Goal: Communication & Community: Share content

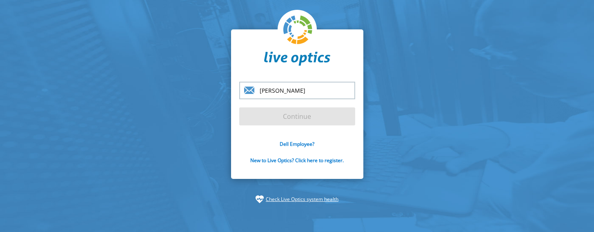
type input "steve.swan@ng-it.co.uk"
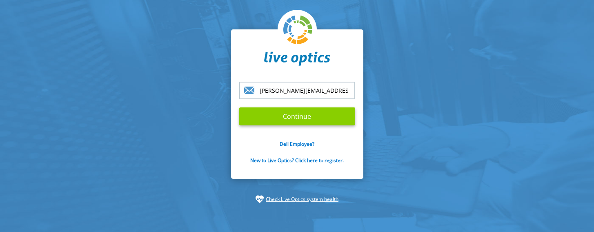
click at [299, 114] on input "Continue" at bounding box center [297, 116] width 116 height 18
click at [320, 118] on input "Continue" at bounding box center [297, 116] width 116 height 18
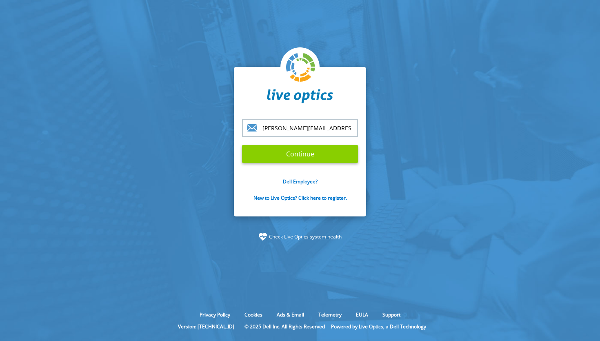
click at [305, 153] on input "Continue" at bounding box center [300, 154] width 116 height 18
click at [338, 129] on input "steve.swan@ng-it.co.uk" at bounding box center [300, 128] width 116 height 18
click at [309, 155] on input "Continue" at bounding box center [300, 154] width 116 height 18
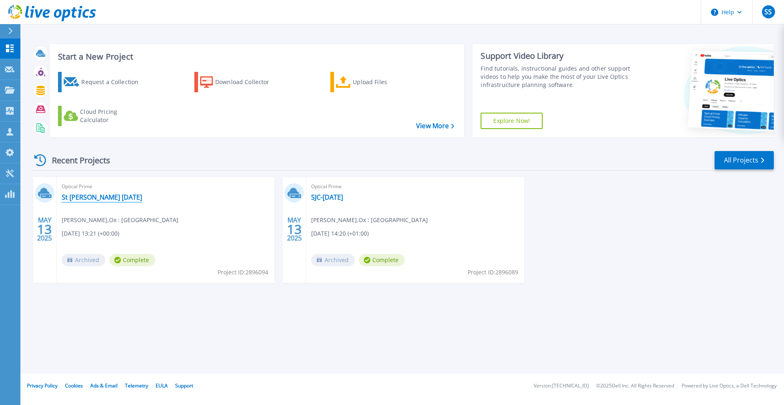
click at [87, 198] on link "St [PERSON_NAME] [DATE]" at bounding box center [102, 197] width 80 height 8
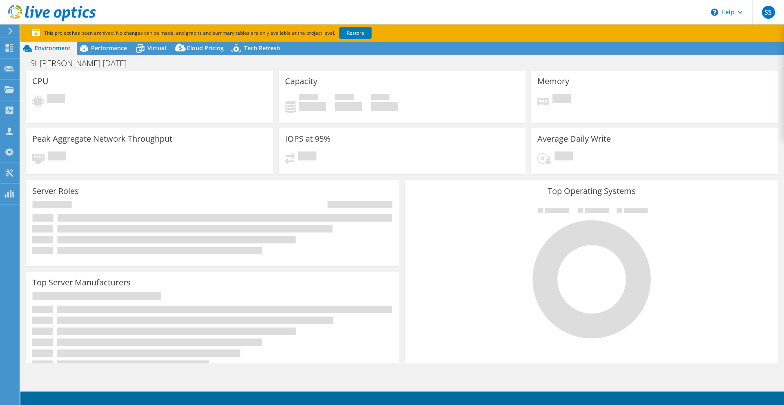
select select "USD"
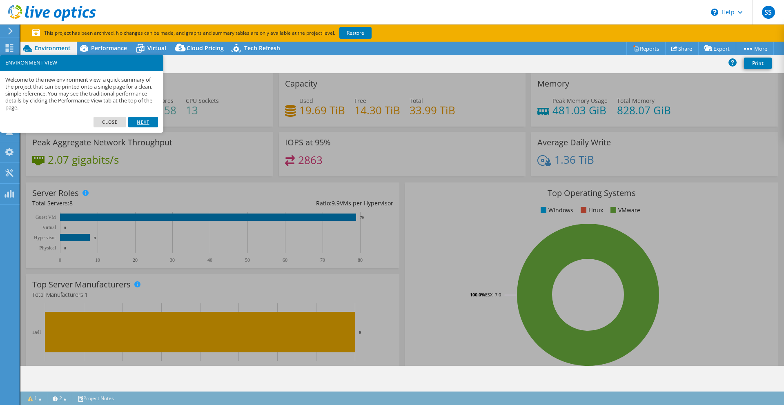
click at [146, 121] on link "Next" at bounding box center [142, 122] width 29 height 11
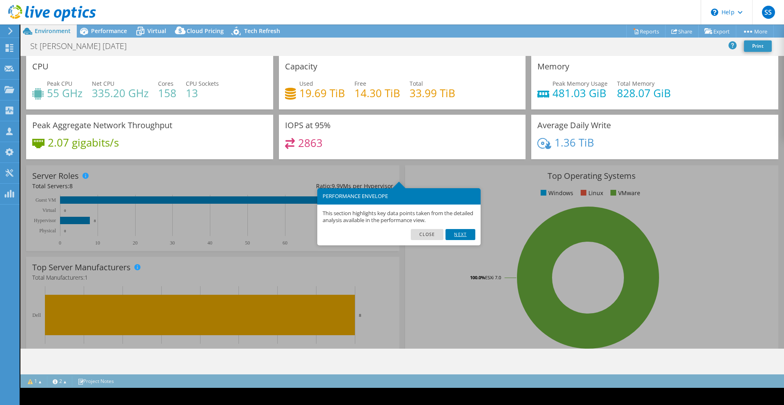
click at [458, 234] on link "Next" at bounding box center [459, 234] width 29 height 11
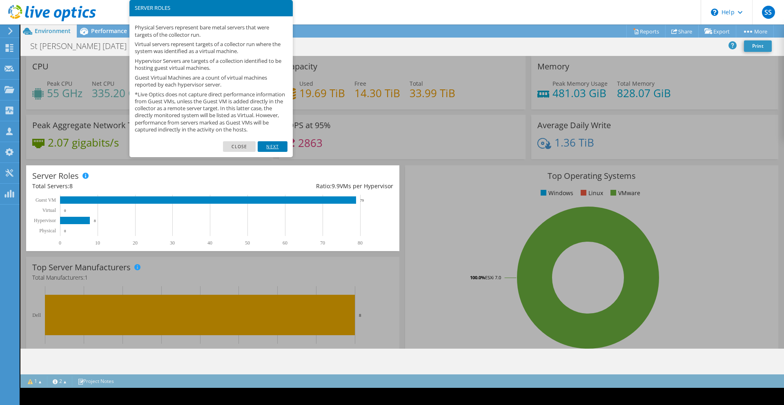
click at [273, 152] on link "Next" at bounding box center [272, 146] width 29 height 11
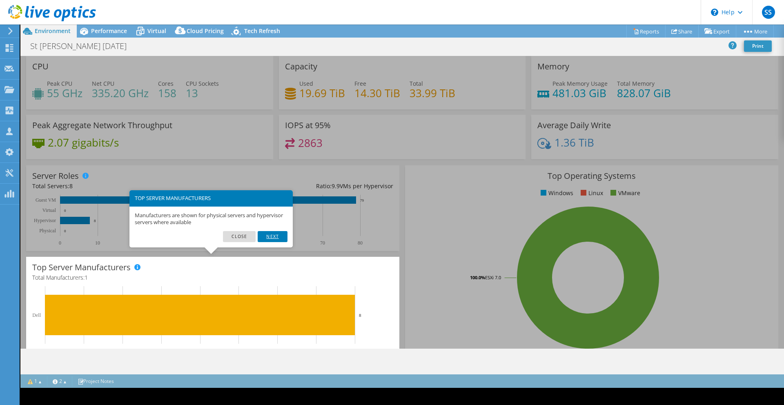
click at [275, 235] on link "Next" at bounding box center [272, 236] width 29 height 11
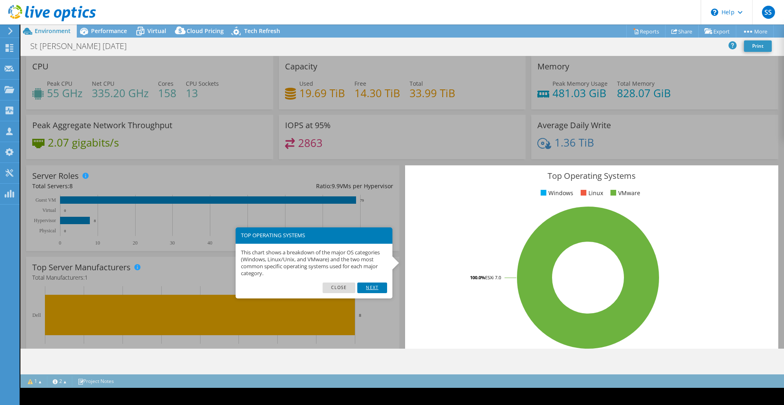
click at [378, 289] on link "Next" at bounding box center [371, 287] width 29 height 11
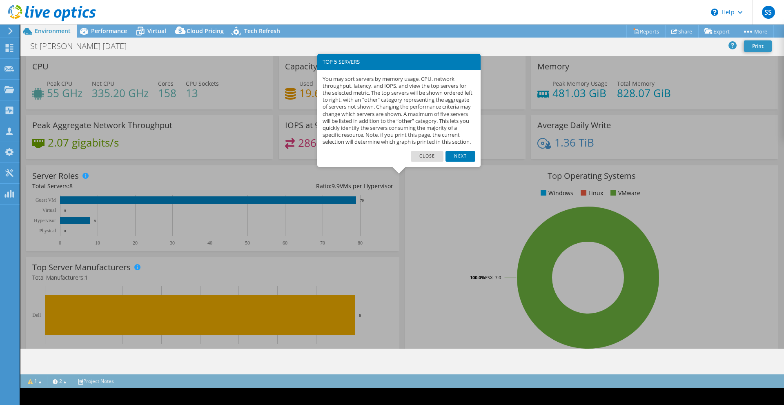
scroll to position [183, 0]
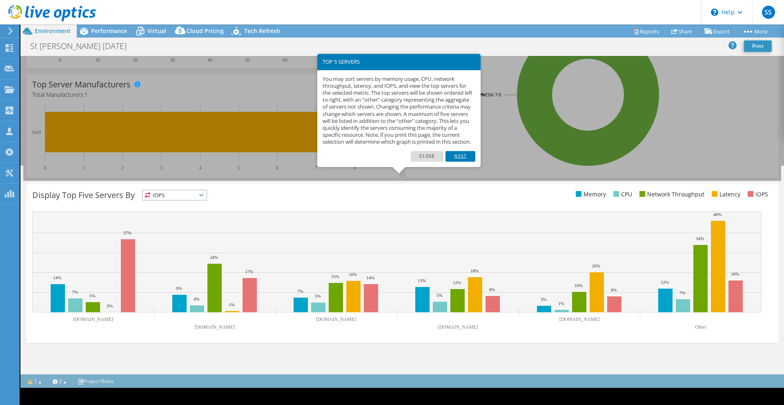
click at [467, 162] on link "Next" at bounding box center [459, 156] width 29 height 11
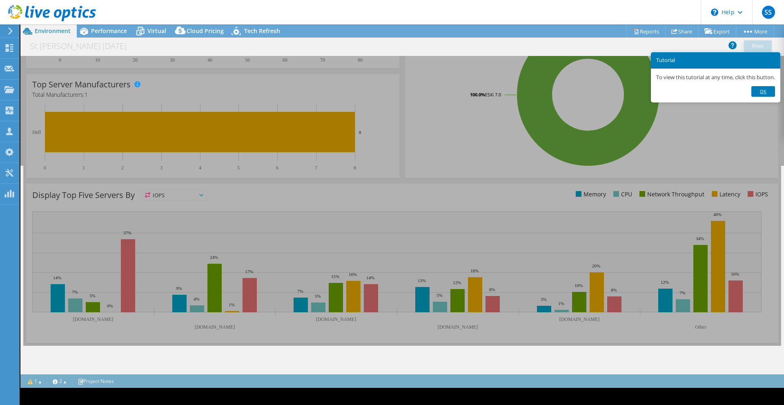
click at [768, 89] on link "Ok" at bounding box center [763, 91] width 24 height 11
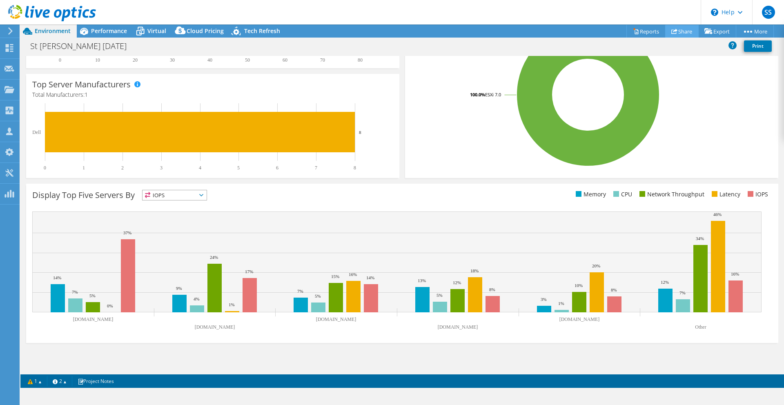
click at [683, 31] on link "Share" at bounding box center [681, 31] width 33 height 13
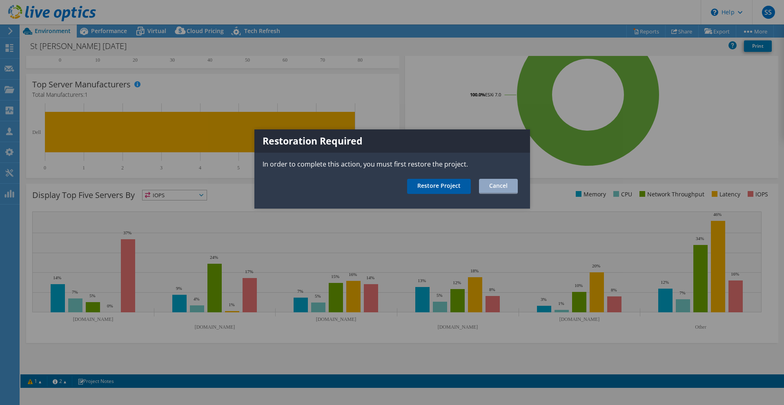
click at [458, 185] on link "Restore Project" at bounding box center [439, 186] width 64 height 15
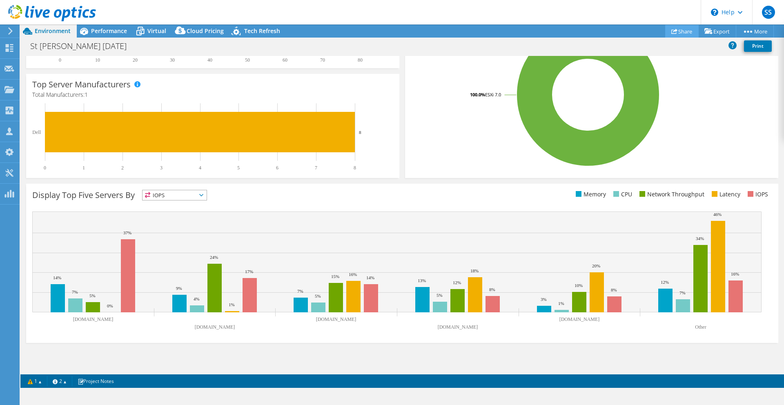
click at [678, 32] on link "Share" at bounding box center [681, 31] width 33 height 13
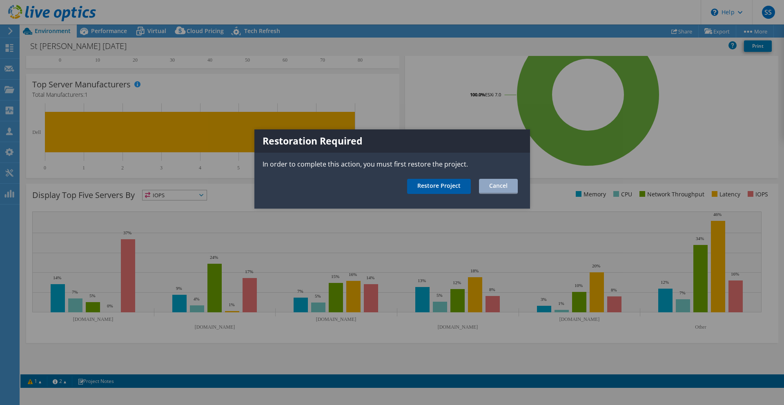
click at [452, 185] on link "Restore Project" at bounding box center [439, 186] width 64 height 15
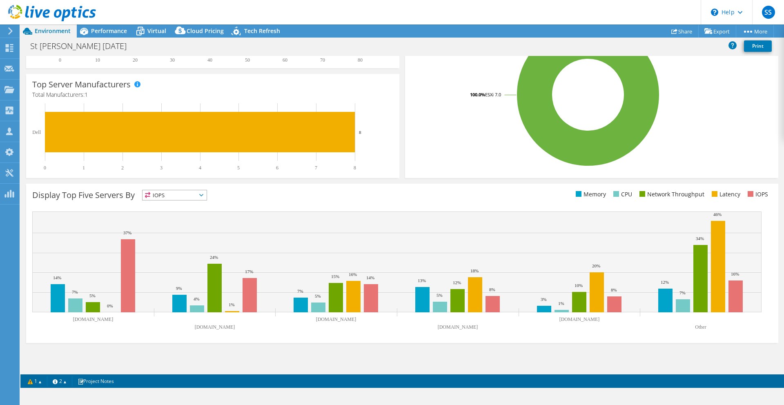
scroll to position [0, 0]
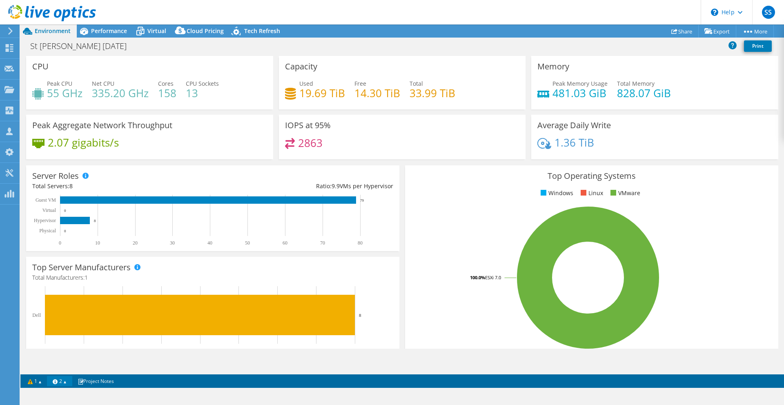
click at [65, 381] on link "2" at bounding box center [59, 381] width 25 height 10
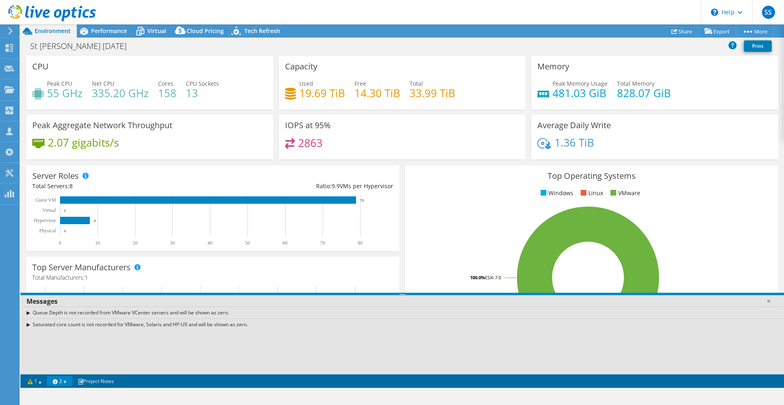
click at [68, 380] on link "2" at bounding box center [59, 381] width 25 height 10
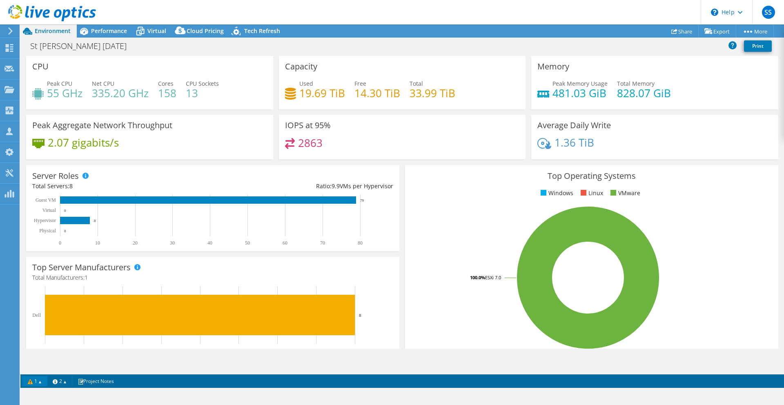
click at [42, 382] on link "1" at bounding box center [34, 381] width 25 height 10
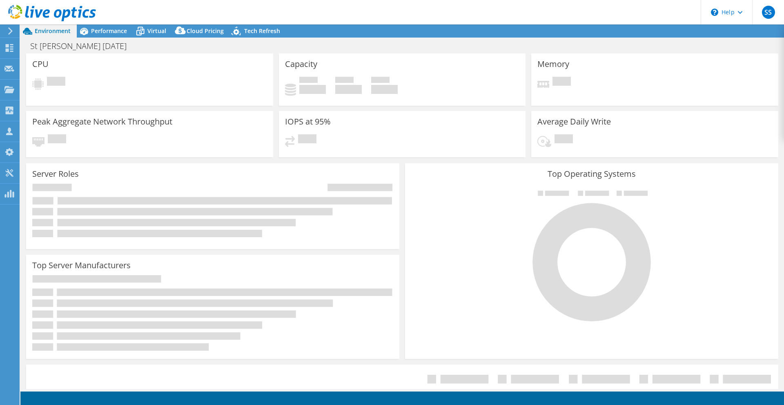
select select "USD"
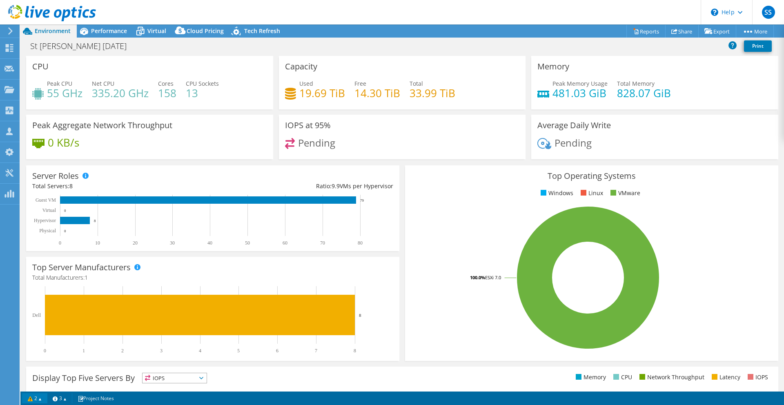
click at [36, 398] on link "2" at bounding box center [34, 398] width 25 height 10
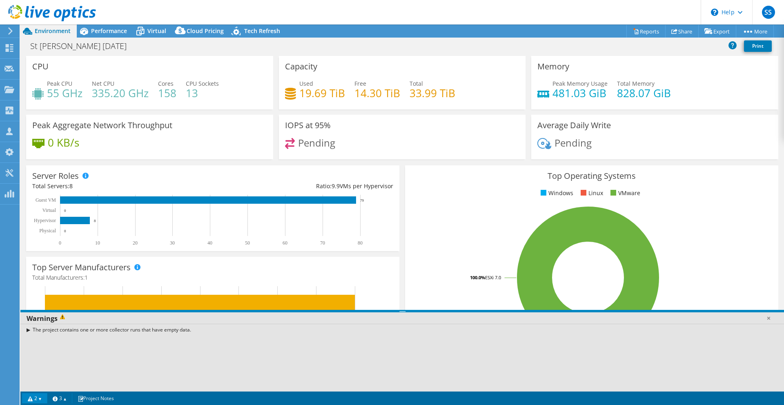
click at [43, 398] on link "2" at bounding box center [34, 398] width 25 height 10
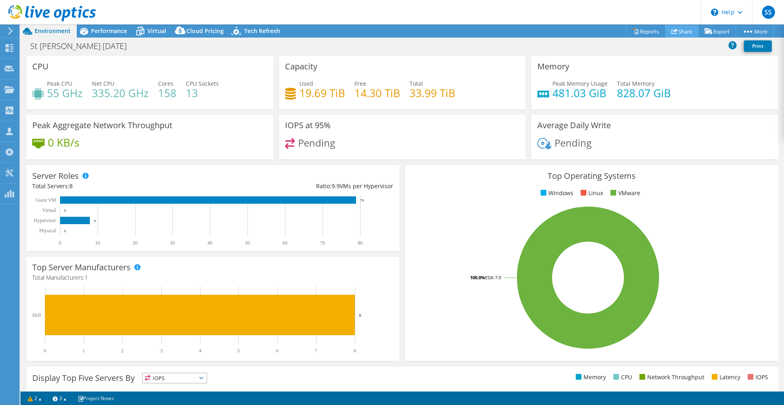
click at [685, 29] on link "Share" at bounding box center [681, 31] width 33 height 13
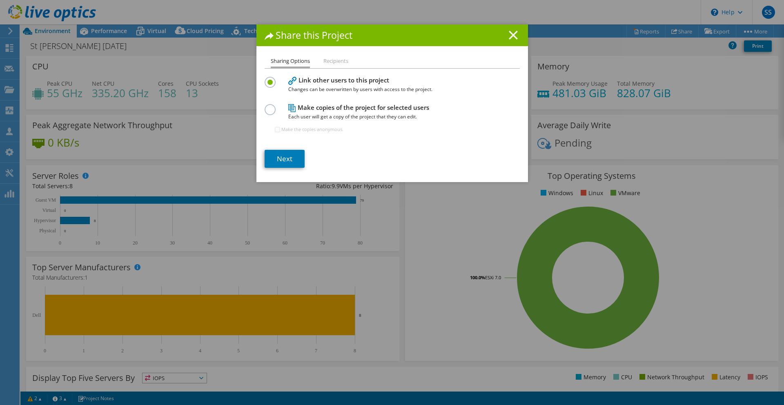
click at [509, 35] on line at bounding box center [513, 35] width 8 height 8
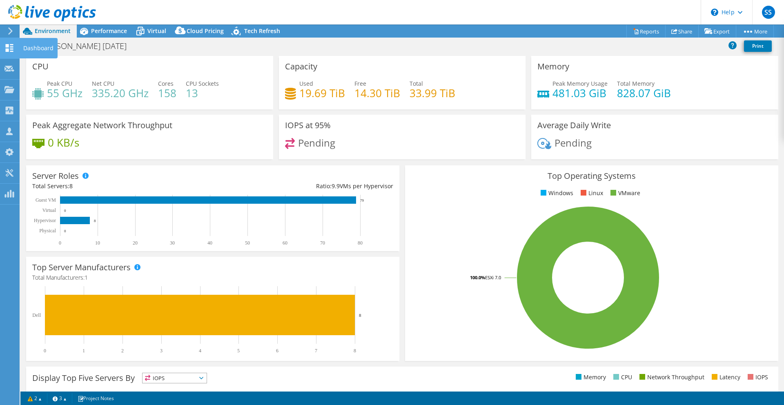
click at [10, 46] on icon at bounding box center [9, 48] width 10 height 8
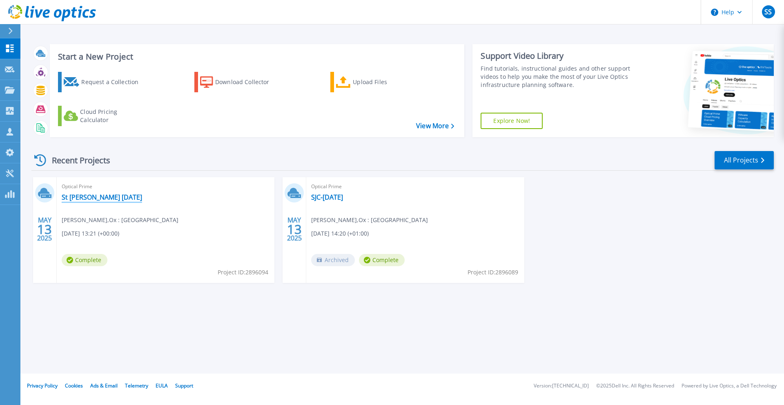
click at [90, 198] on link "St [PERSON_NAME] [DATE]" at bounding box center [102, 197] width 80 height 8
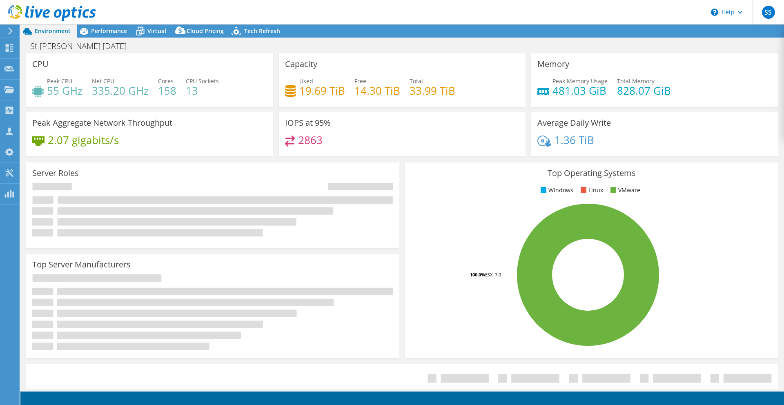
select select "USD"
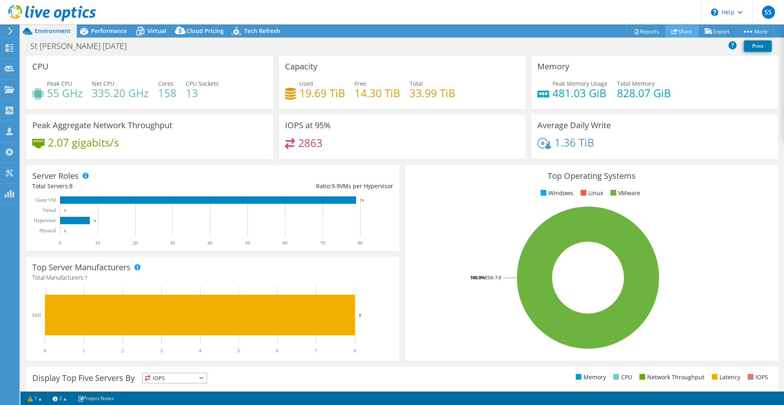
click at [679, 32] on link "Share" at bounding box center [681, 31] width 33 height 13
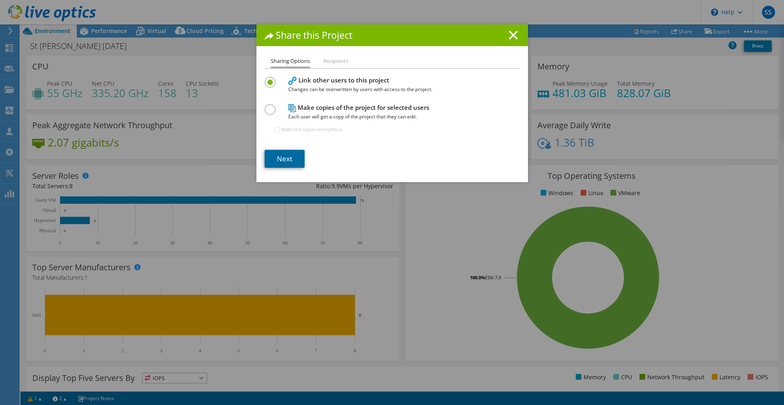
click at [287, 155] on link "Next" at bounding box center [285, 159] width 40 height 18
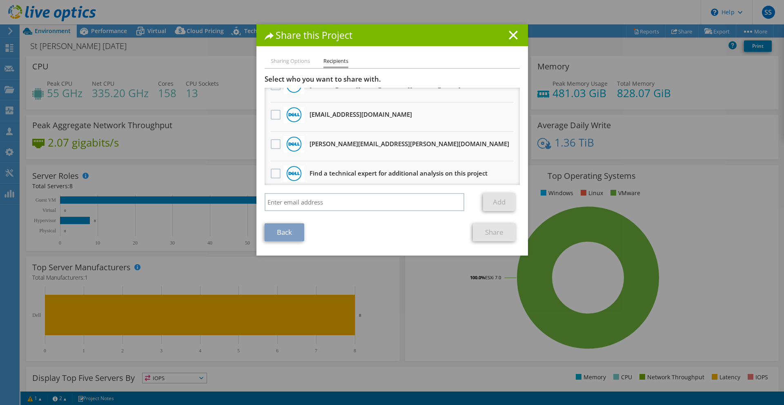
scroll to position [285, 0]
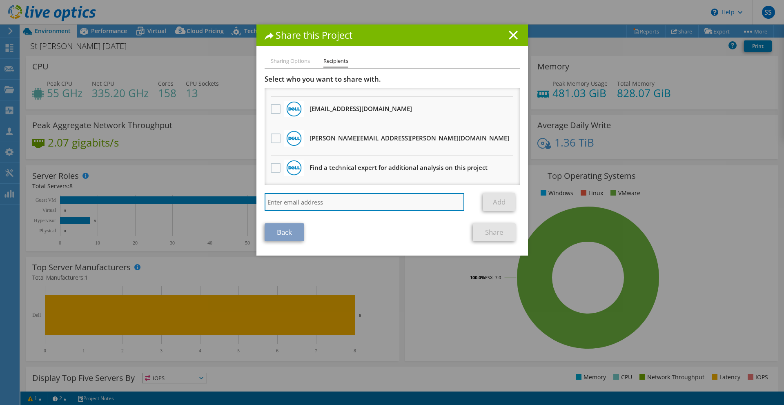
click at [380, 204] on input "search" at bounding box center [365, 202] width 200 height 18
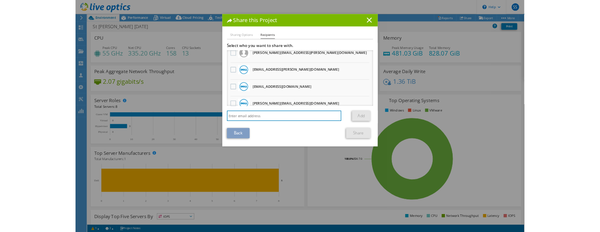
scroll to position [0, 0]
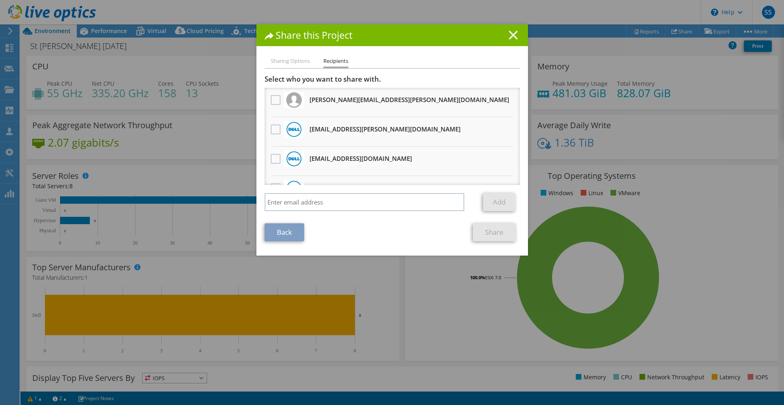
click at [511, 34] on line at bounding box center [513, 35] width 8 height 8
